Goal: Connect with others: Participate in discussion

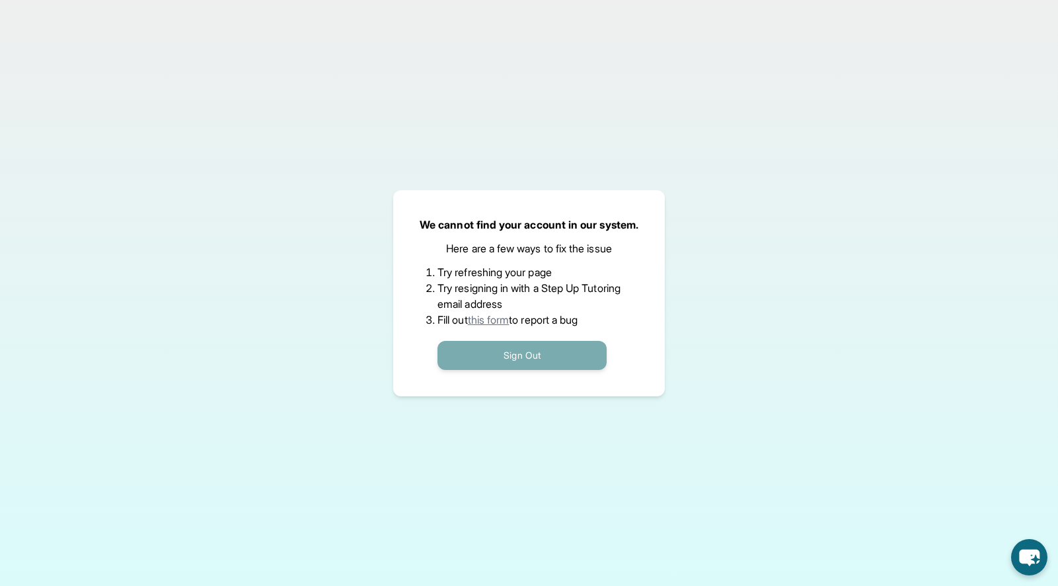
click at [481, 358] on button "Sign Out" at bounding box center [522, 355] width 169 height 29
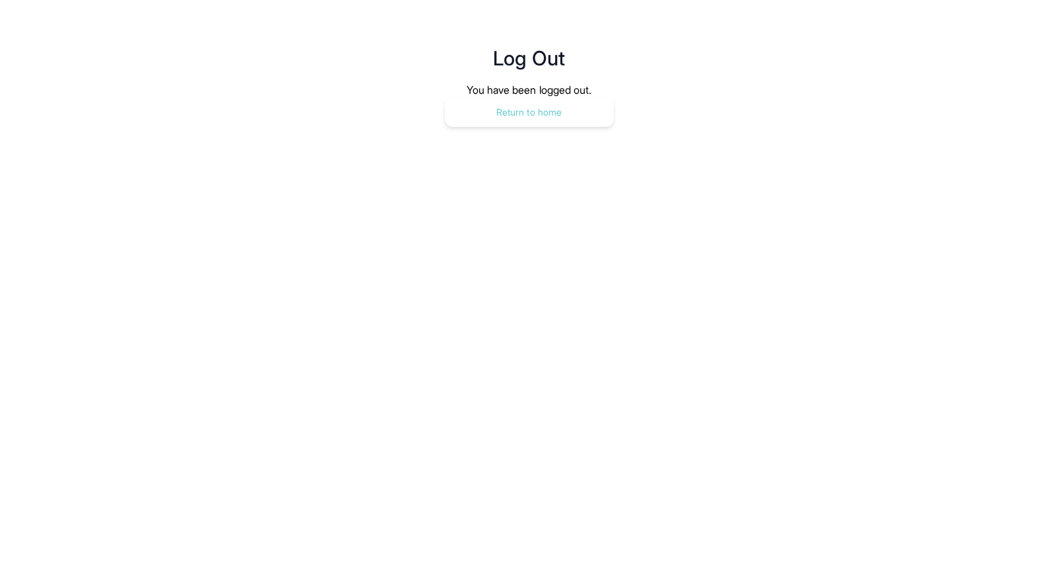
click at [496, 115] on button "Return to home" at bounding box center [529, 112] width 169 height 29
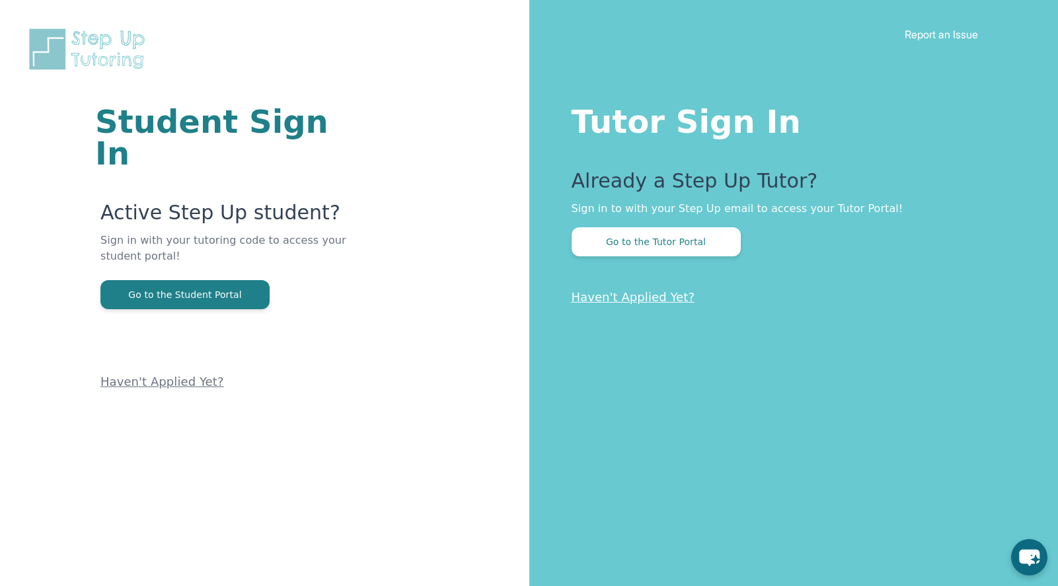
scroll to position [2, 0]
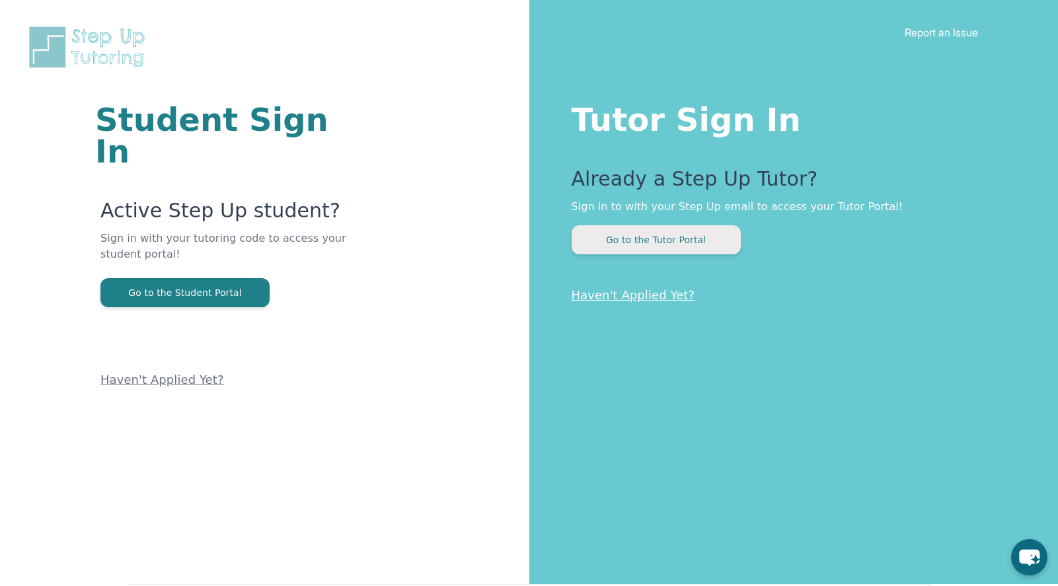
click at [640, 238] on button "Go to the Tutor Portal" at bounding box center [656, 239] width 169 height 29
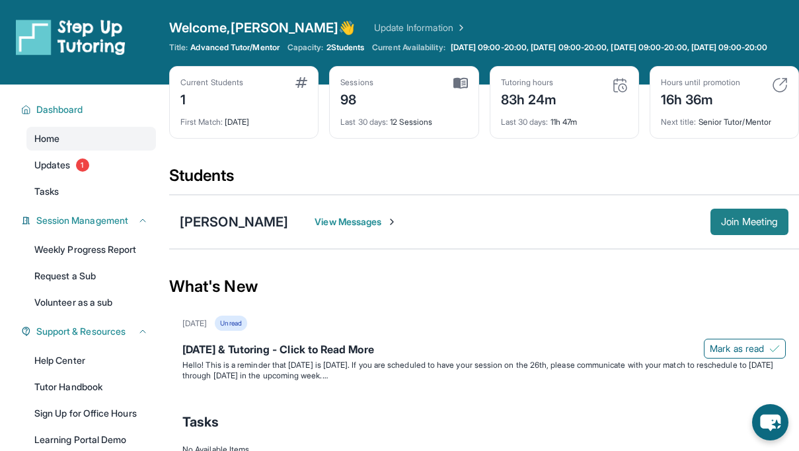
click at [753, 226] on span "Join Meeting" at bounding box center [749, 222] width 57 height 8
